Goal: Task Accomplishment & Management: Manage account settings

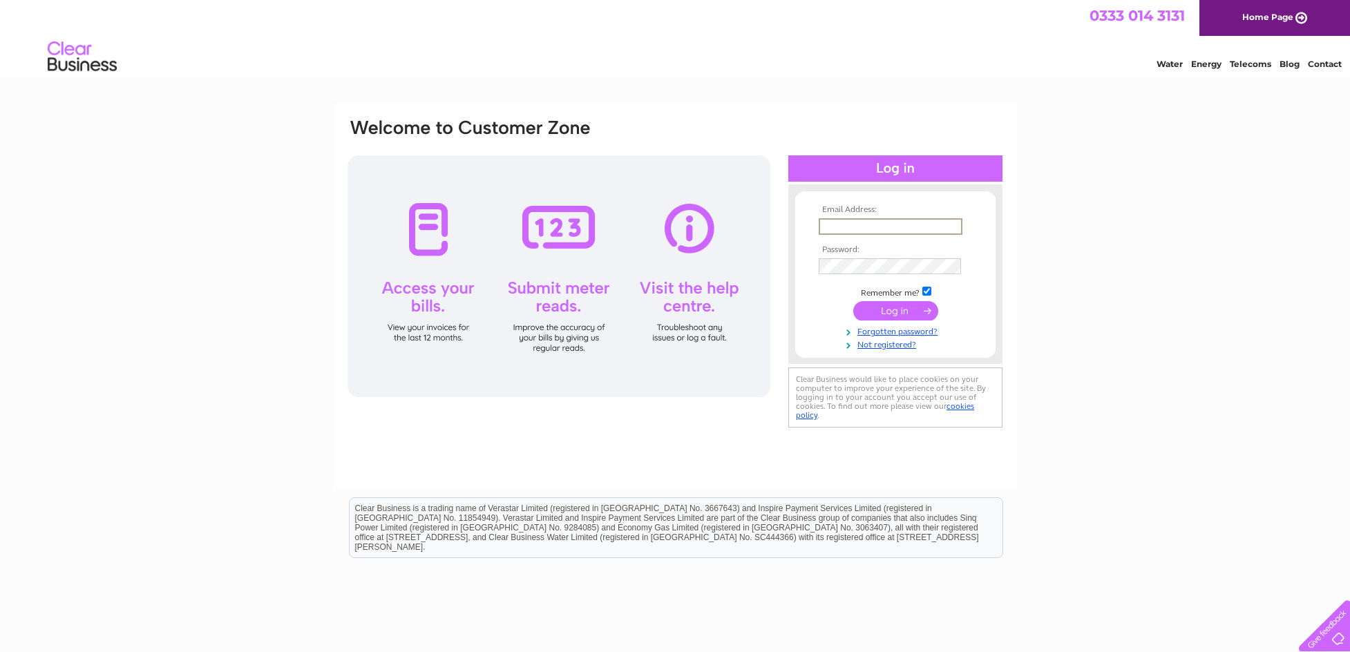
click at [866, 226] on input "text" at bounding box center [891, 226] width 144 height 17
click at [948, 228] on input "text" at bounding box center [891, 226] width 144 height 17
type input "bexhillcarcare@gmail.com"
click at [896, 315] on input "submit" at bounding box center [895, 309] width 85 height 19
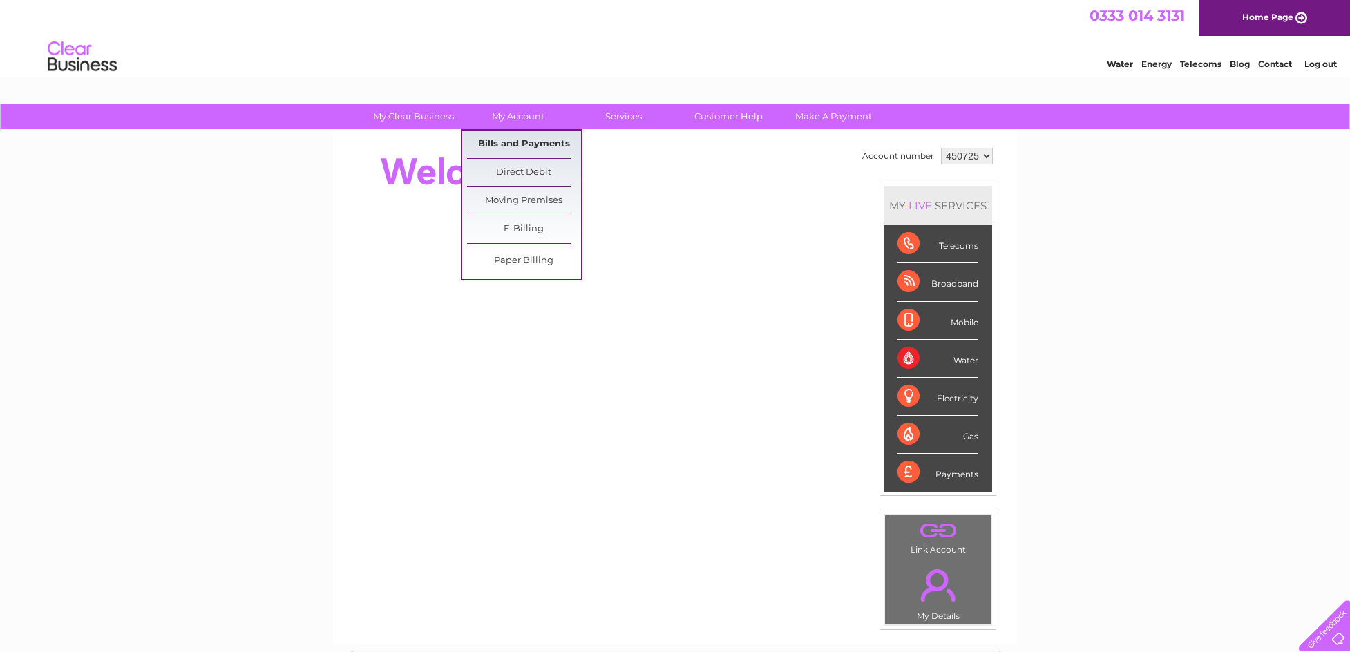
click at [544, 153] on link "Bills and Payments" at bounding box center [524, 145] width 114 height 28
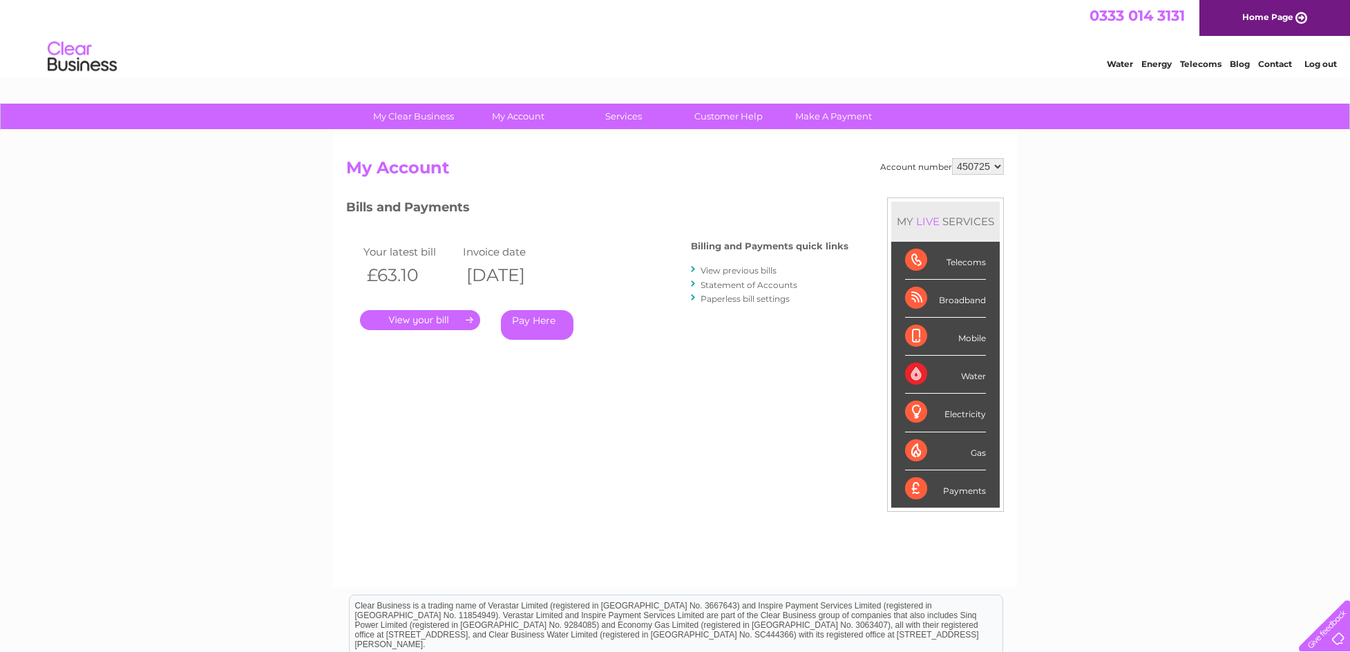
click at [457, 318] on link "." at bounding box center [420, 320] width 120 height 20
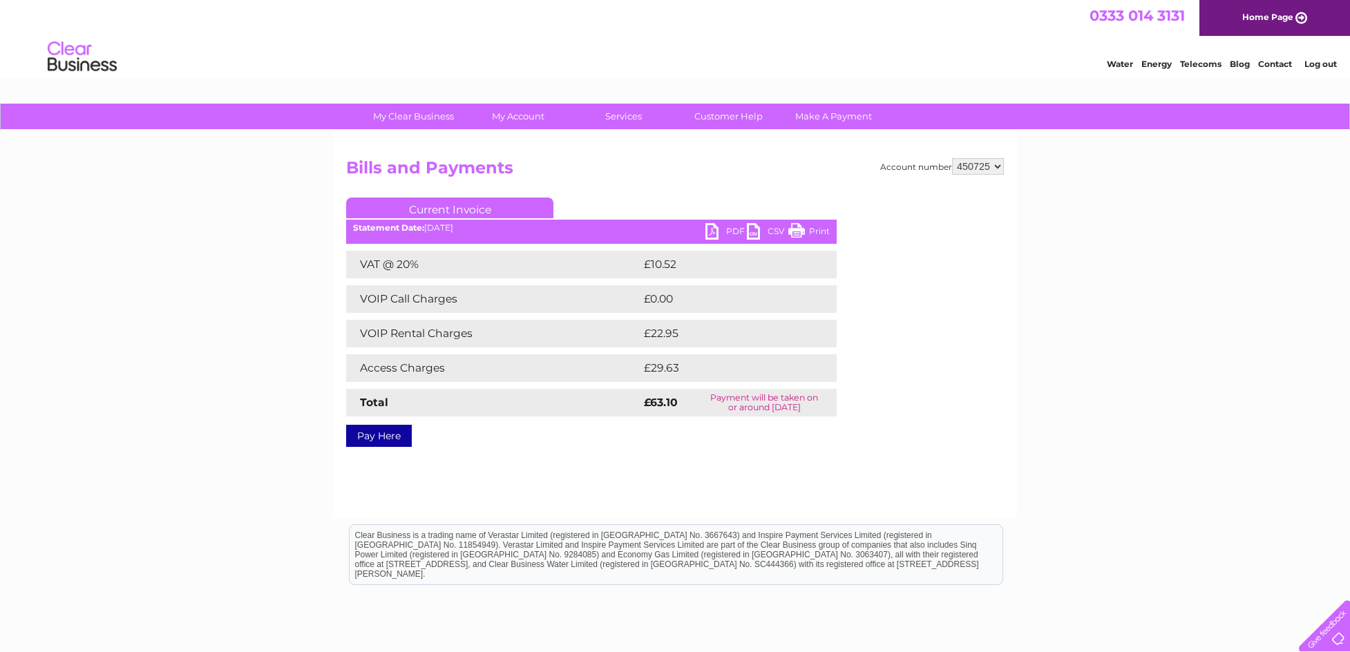
scroll to position [0, 1]
click at [721, 231] on link "PDF" at bounding box center [725, 233] width 41 height 20
